Goal: Complete application form

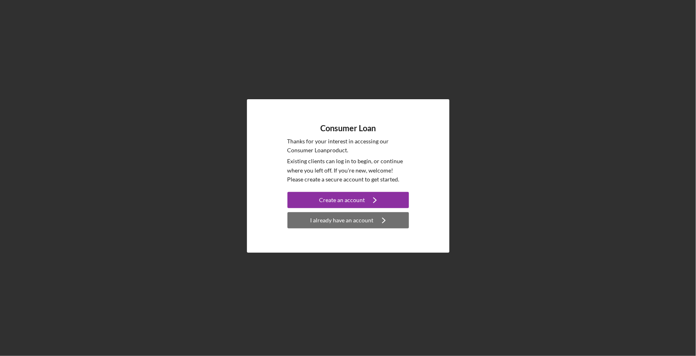
click at [368, 221] on div "I already have an account" at bounding box center [342, 220] width 63 height 16
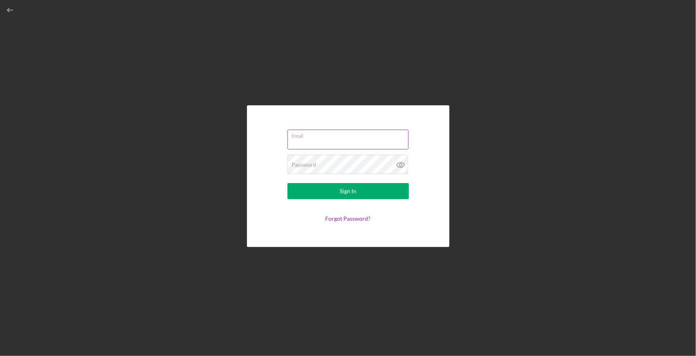
click at [342, 138] on div "Email" at bounding box center [347, 140] width 121 height 20
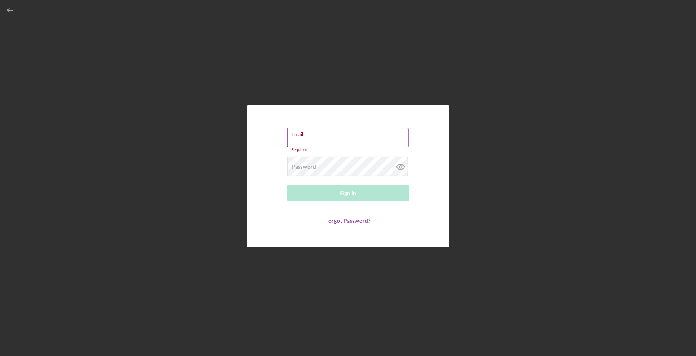
click at [342, 138] on input "Email" at bounding box center [347, 137] width 121 height 19
type input "[DOMAIN_NAME][EMAIL_ADDRESS][DOMAIN_NAME]"
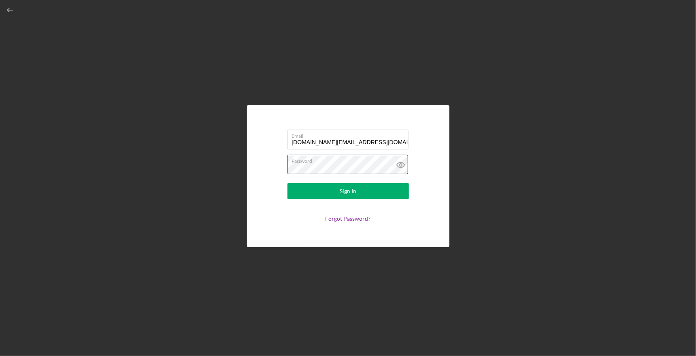
click at [287, 183] on button "Sign In" at bounding box center [347, 191] width 121 height 16
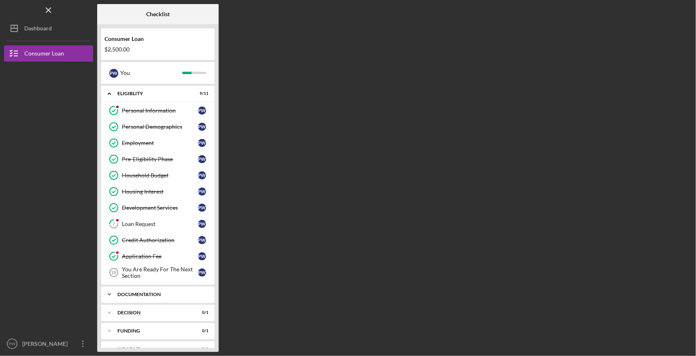
scroll to position [11, 0]
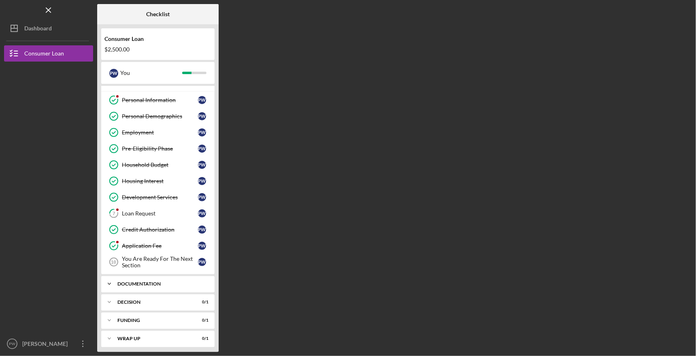
click at [154, 281] on div "Documentation" at bounding box center [160, 283] width 87 height 5
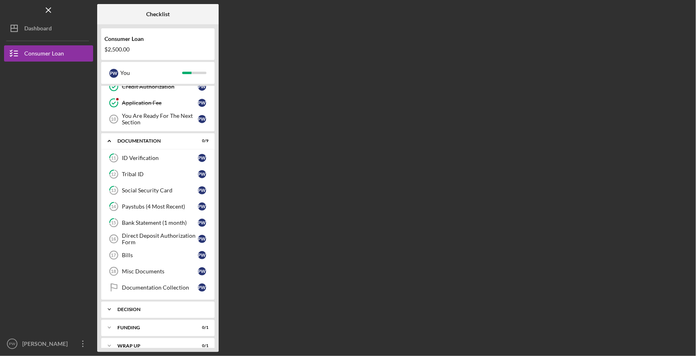
scroll to position [158, 0]
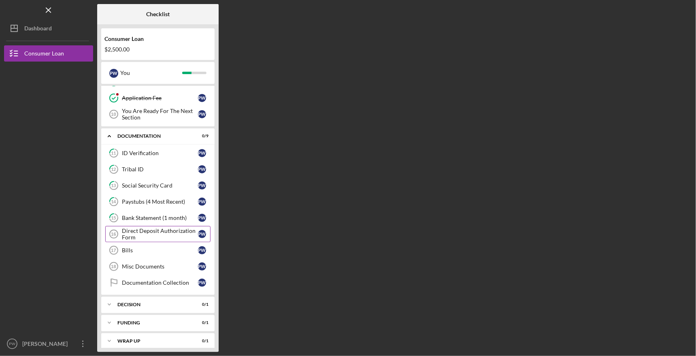
click at [153, 228] on div "Direct Deposit Authorization Form" at bounding box center [160, 234] width 76 height 13
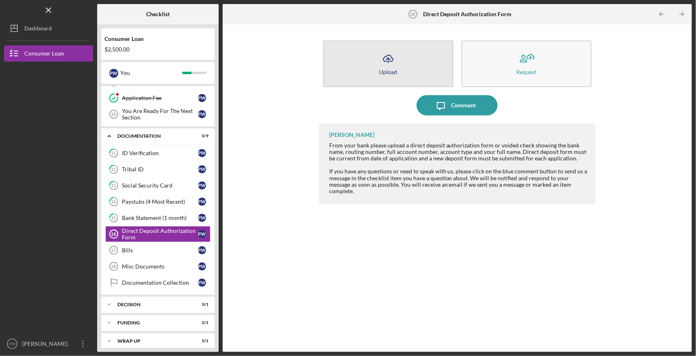
click at [404, 59] on button "Icon/Upload Upload" at bounding box center [388, 63] width 130 height 47
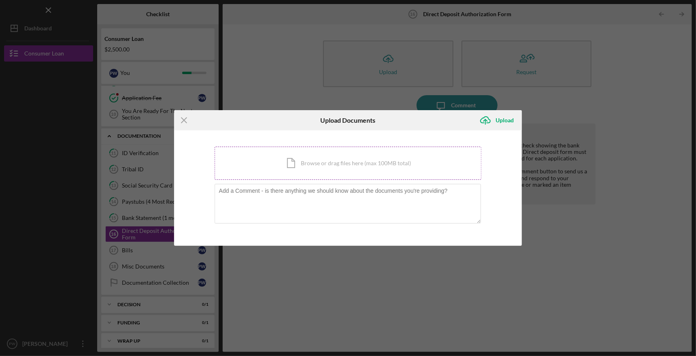
click at [375, 163] on div "Icon/Document Browse or drag files here (max 100MB total) Tap to choose files o…" at bounding box center [348, 163] width 267 height 33
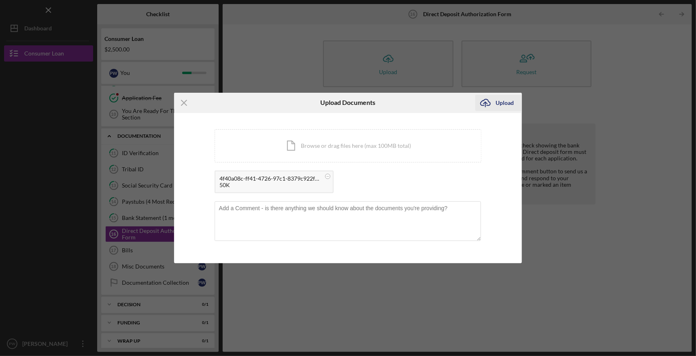
click at [508, 102] on div "Upload" at bounding box center [505, 103] width 18 height 16
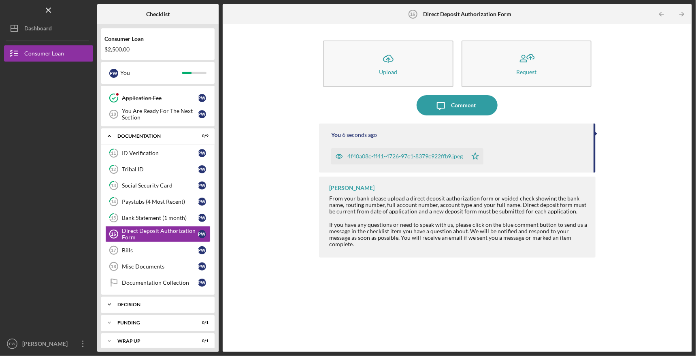
click at [153, 302] on div "Decision" at bounding box center [160, 304] width 87 height 5
click at [149, 230] on div "Direct Deposit Authorization Form" at bounding box center [160, 234] width 76 height 13
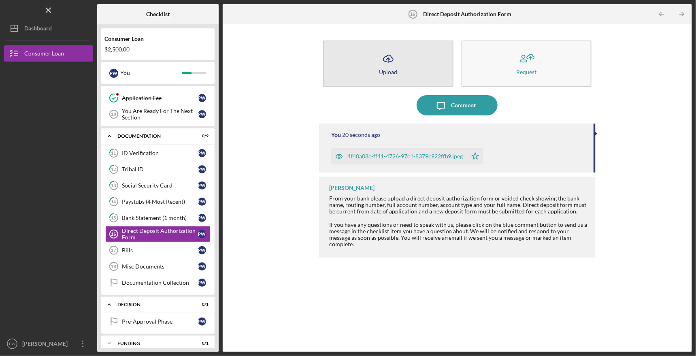
click at [372, 64] on button "Icon/Upload Upload" at bounding box center [388, 63] width 130 height 47
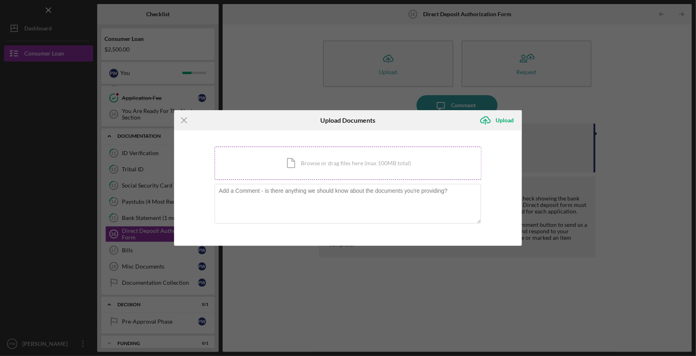
click at [329, 164] on div "Icon/Document Browse or drag files here (max 100MB total) Tap to choose files o…" at bounding box center [348, 163] width 267 height 33
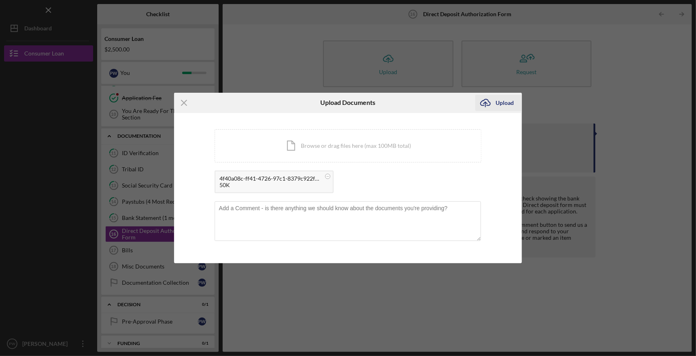
click at [496, 104] on div "Upload" at bounding box center [505, 103] width 18 height 16
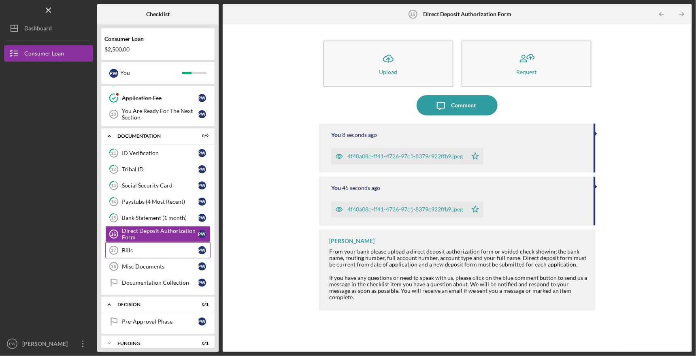
click at [163, 247] on div "Bills" at bounding box center [160, 250] width 76 height 6
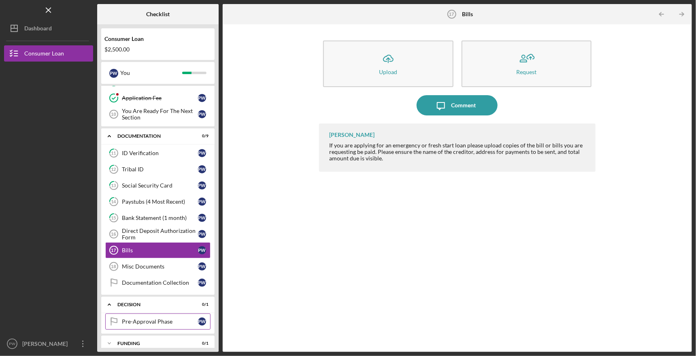
click at [172, 313] on link "Pre-Approval Phase Pre-Approval Phase P W" at bounding box center [157, 321] width 105 height 16
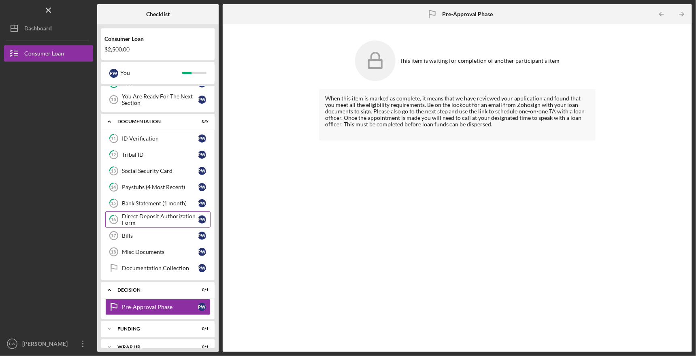
scroll to position [178, 0]
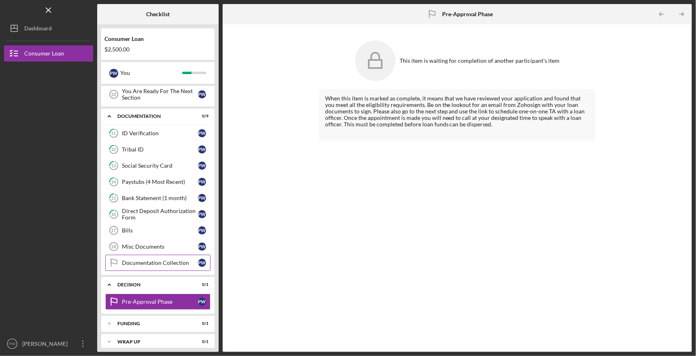
click at [157, 259] on div "Documentation Collection" at bounding box center [160, 262] width 76 height 6
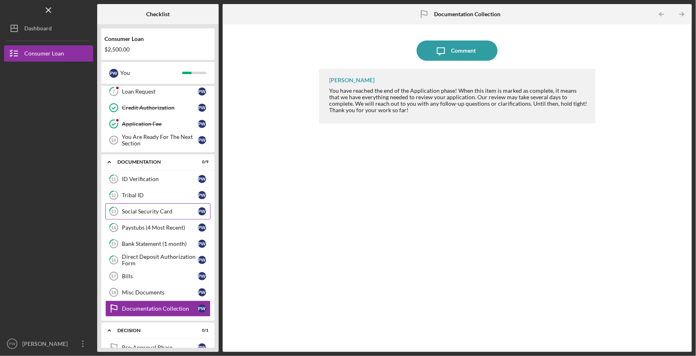
scroll to position [16, 0]
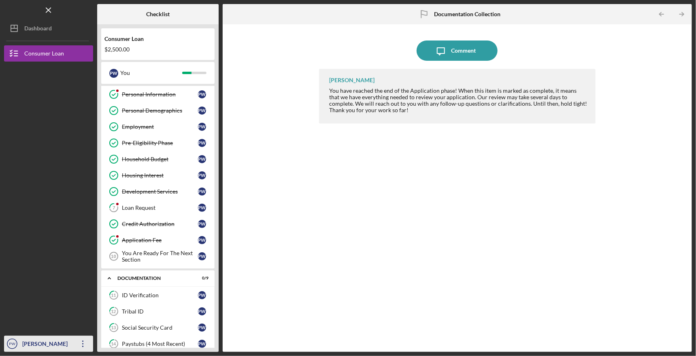
click at [81, 343] on icon "Icon/Overflow" at bounding box center [83, 344] width 20 height 20
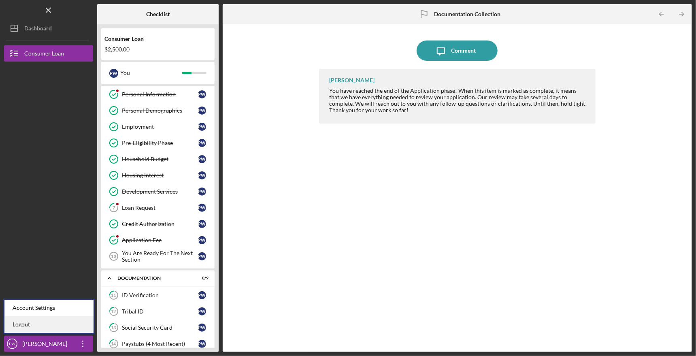
click at [58, 329] on link "Logout" at bounding box center [48, 324] width 89 height 17
